Goal: Obtain resource: Download file/media

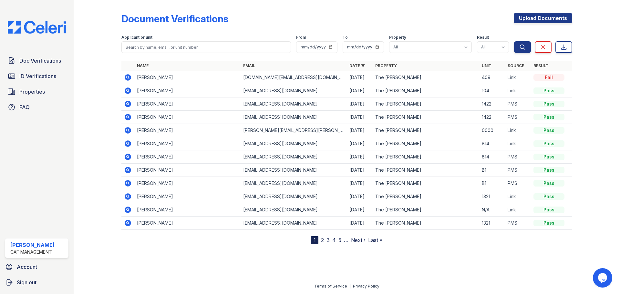
click at [129, 78] on icon at bounding box center [128, 77] width 6 height 6
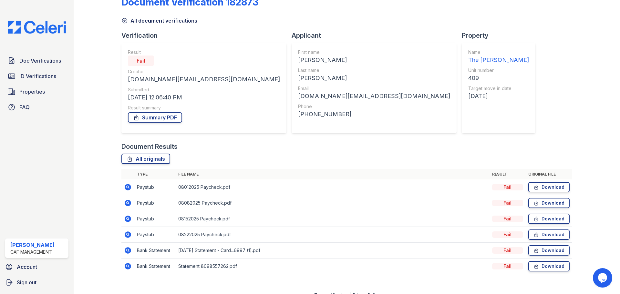
scroll to position [26, 0]
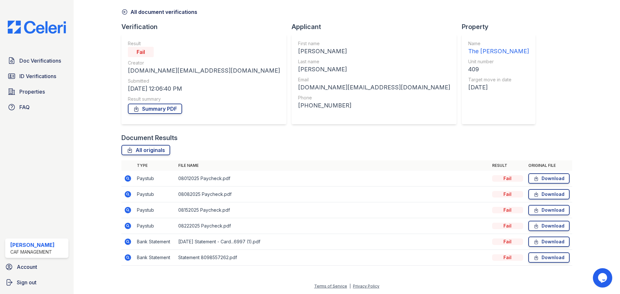
click at [129, 241] on icon at bounding box center [128, 242] width 6 height 6
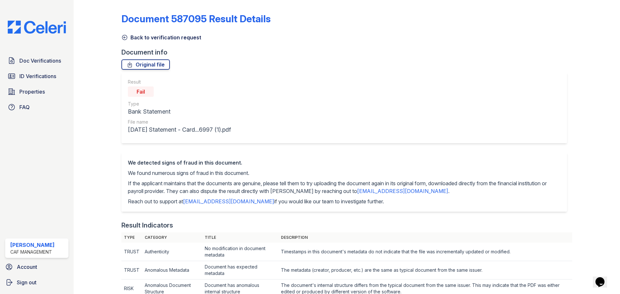
click at [123, 38] on icon at bounding box center [124, 37] width 6 height 6
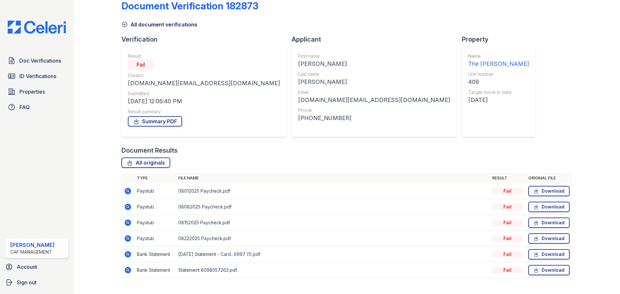
scroll to position [26, 0]
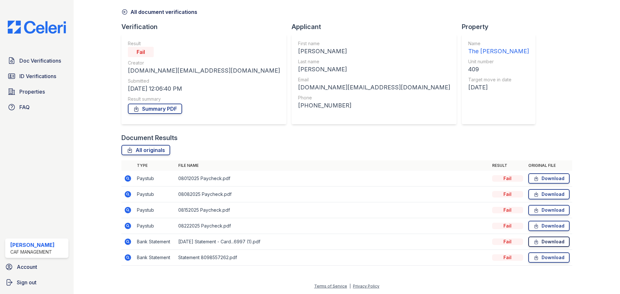
click at [534, 238] on link "Download" at bounding box center [548, 242] width 41 height 10
click at [540, 261] on link "Download" at bounding box center [548, 257] width 41 height 10
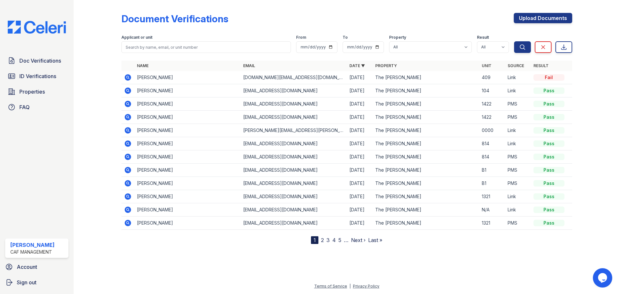
click at [128, 79] on icon at bounding box center [128, 77] width 6 height 6
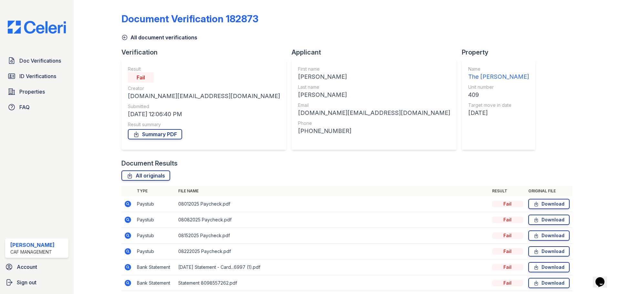
click at [121, 35] on icon at bounding box center [124, 37] width 6 height 6
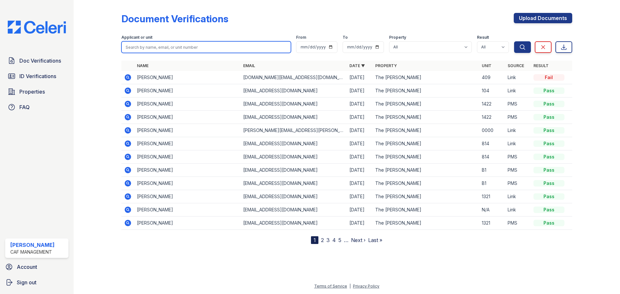
click at [158, 45] on input "search" at bounding box center [205, 47] width 169 height 12
type input "[PERSON_NAME]"
click at [514, 41] on button "Search" at bounding box center [522, 47] width 17 height 12
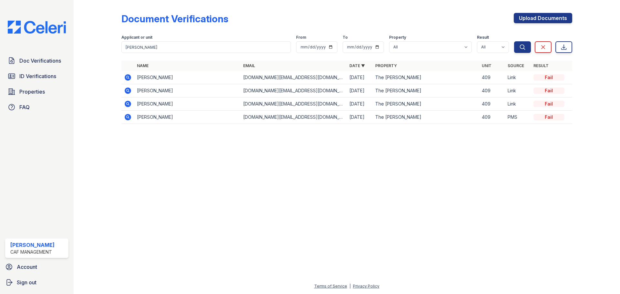
click at [127, 117] on icon at bounding box center [128, 117] width 2 height 2
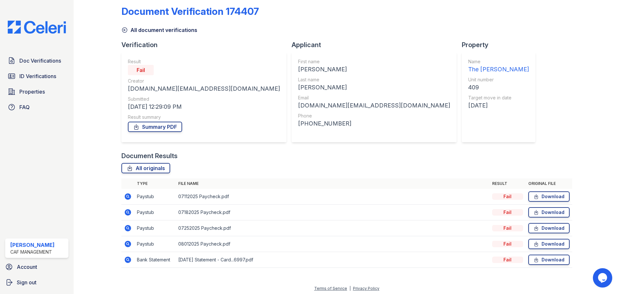
scroll to position [10, 0]
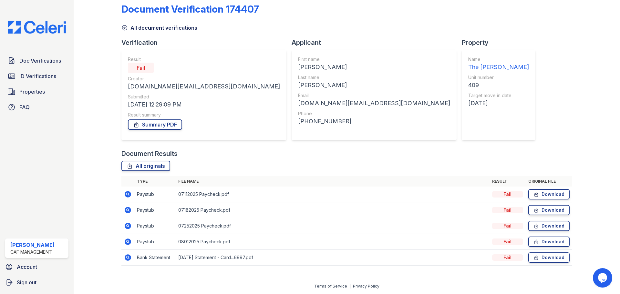
click at [122, 29] on icon at bounding box center [124, 28] width 5 height 5
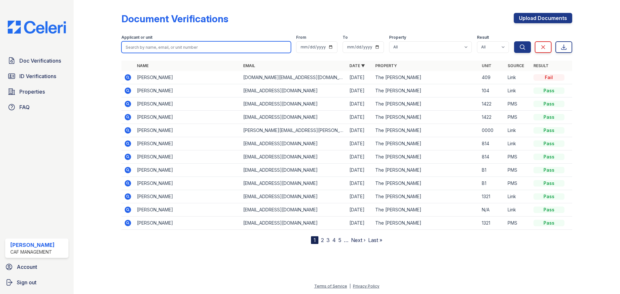
click at [140, 45] on input "search" at bounding box center [205, 47] width 169 height 12
type input "theresa davis"
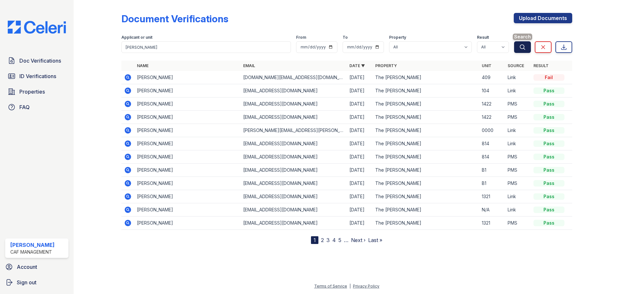
click at [524, 47] on icon "submit" at bounding box center [522, 47] width 6 height 6
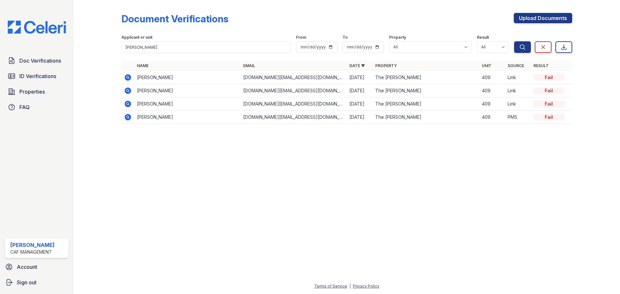
click at [129, 103] on icon at bounding box center [128, 104] width 6 height 6
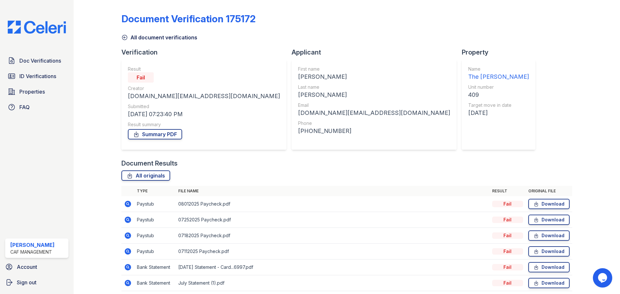
click at [123, 38] on icon at bounding box center [124, 37] width 6 height 6
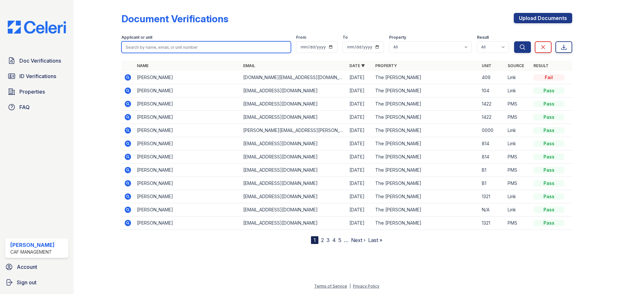
drag, startPoint x: 167, startPoint y: 43, endPoint x: 174, endPoint y: 53, distance: 12.5
click at [167, 43] on input "search" at bounding box center [205, 47] width 169 height 12
type input "[PERSON_NAME]"
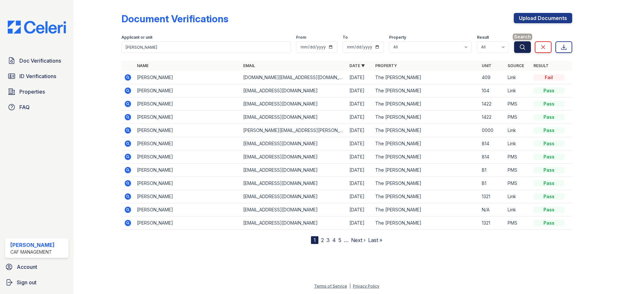
click at [522, 46] on icon "submit" at bounding box center [522, 47] width 6 height 6
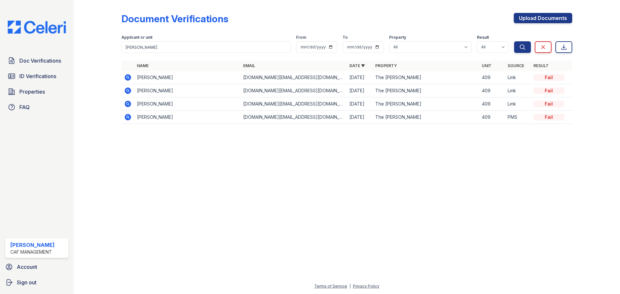
click at [128, 89] on icon at bounding box center [128, 91] width 8 height 8
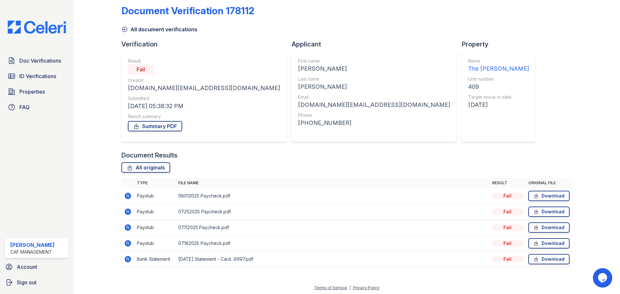
scroll to position [10, 0]
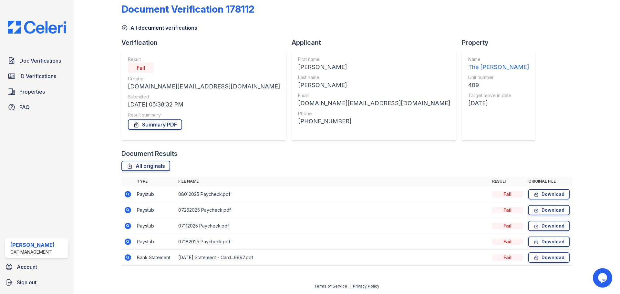
click at [125, 26] on icon at bounding box center [124, 28] width 5 height 5
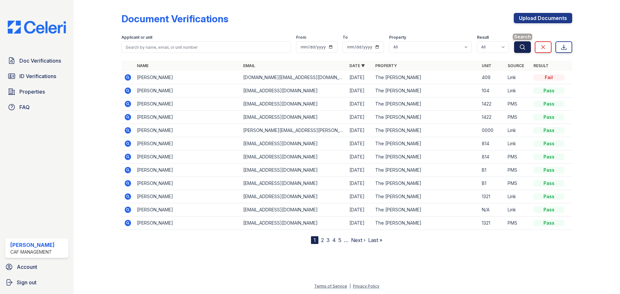
click at [525, 50] on icon "submit" at bounding box center [522, 47] width 6 height 6
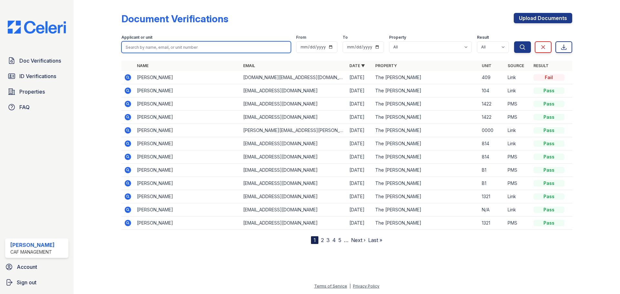
drag, startPoint x: 249, startPoint y: 56, endPoint x: 239, endPoint y: 46, distance: 14.2
click at [239, 46] on input "search" at bounding box center [205, 47] width 169 height 12
type input "[PERSON_NAME]"
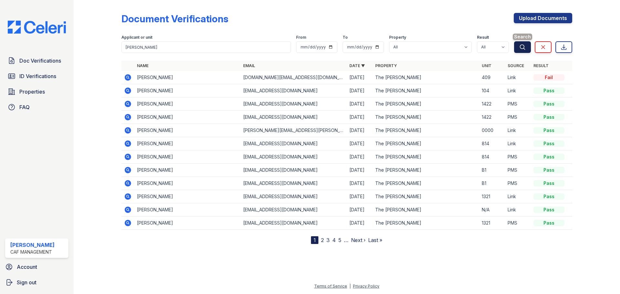
click at [520, 47] on icon "submit" at bounding box center [522, 47] width 6 height 6
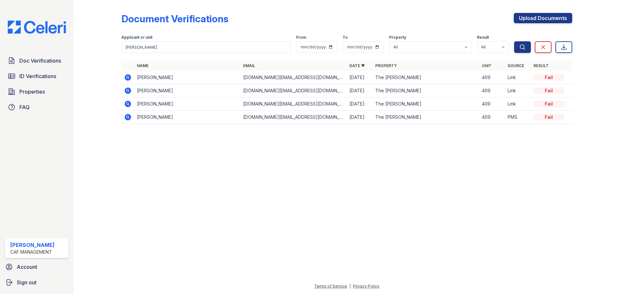
click at [128, 78] on icon at bounding box center [128, 78] width 8 height 8
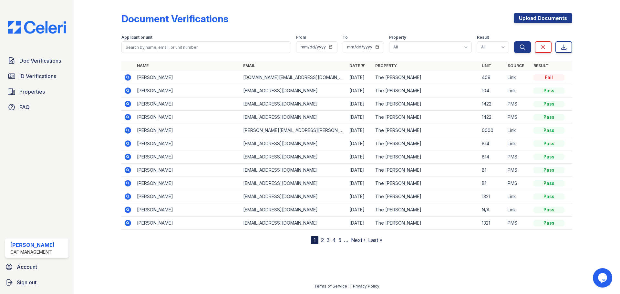
click at [127, 90] on icon at bounding box center [128, 91] width 8 height 8
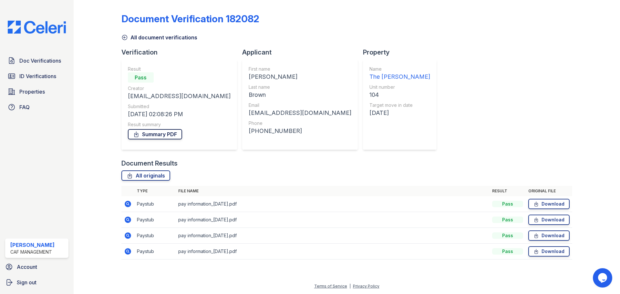
click at [159, 135] on link "Summary PDF" at bounding box center [155, 134] width 54 height 10
click at [162, 176] on link "All originals" at bounding box center [145, 175] width 49 height 10
click at [16, 81] on link "ID Verifications" at bounding box center [36, 76] width 63 height 13
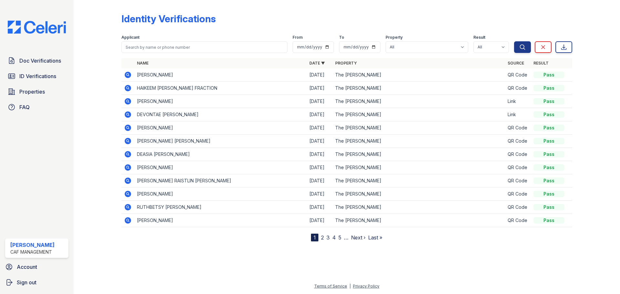
click at [127, 103] on icon at bounding box center [128, 101] width 6 height 6
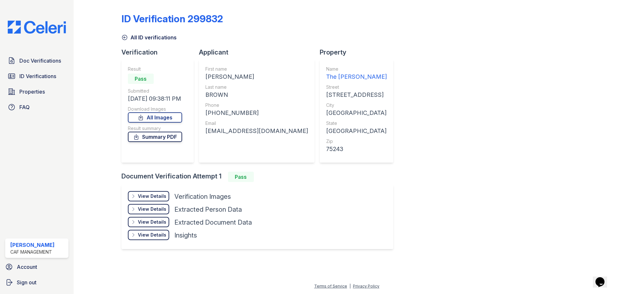
click at [173, 137] on link "Summary PDF" at bounding box center [155, 137] width 54 height 10
click at [169, 115] on link "All Images" at bounding box center [155, 117] width 54 height 10
click at [126, 37] on icon at bounding box center [124, 37] width 6 height 6
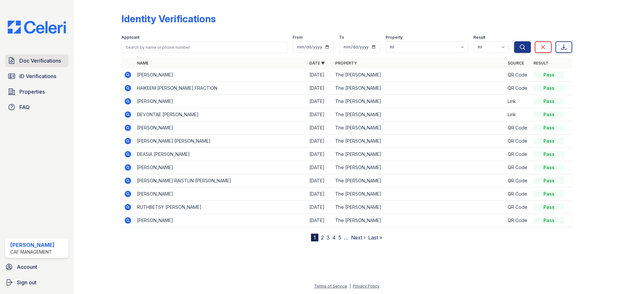
click at [54, 63] on span "Doc Verifications" at bounding box center [40, 61] width 42 height 8
